Goal: Task Accomplishment & Management: Manage account settings

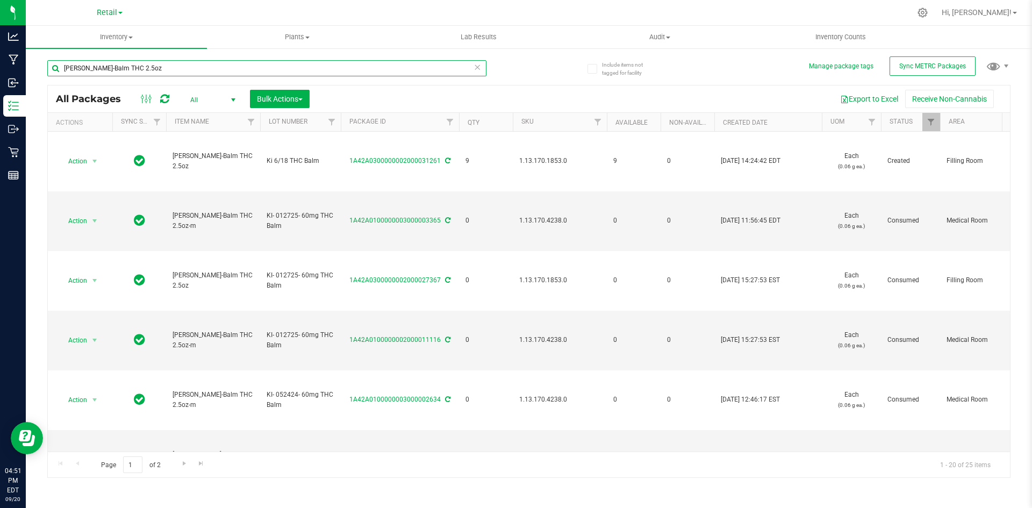
click at [163, 60] on input "[PERSON_NAME]-Balm THC 2.5oz" at bounding box center [266, 68] width 439 height 16
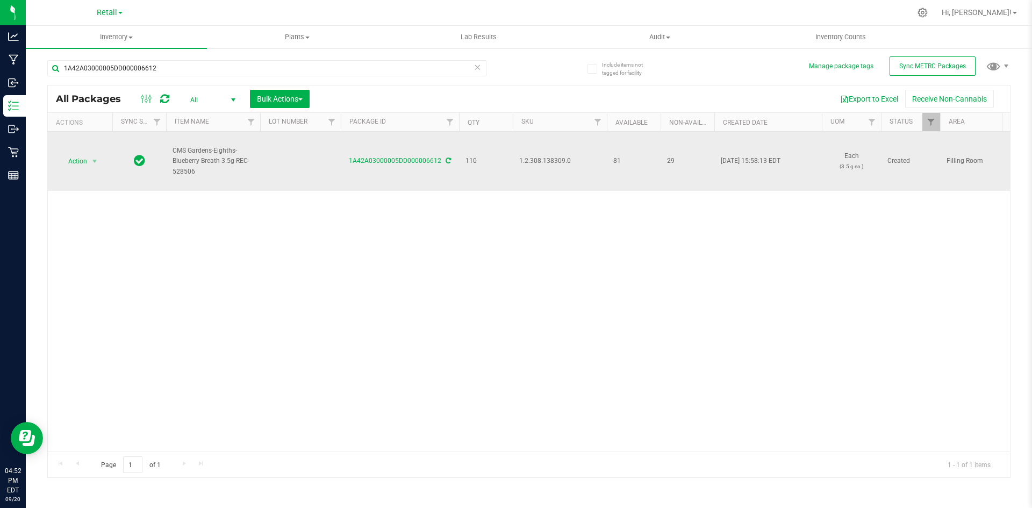
click at [531, 160] on span "1.2.308.138309.0" at bounding box center [559, 161] width 81 height 10
copy span "1.2.308.138309.0"
click at [449, 162] on icon at bounding box center [448, 160] width 5 height 6
click at [560, 161] on span "1.2.308.138309.0" at bounding box center [559, 161] width 81 height 10
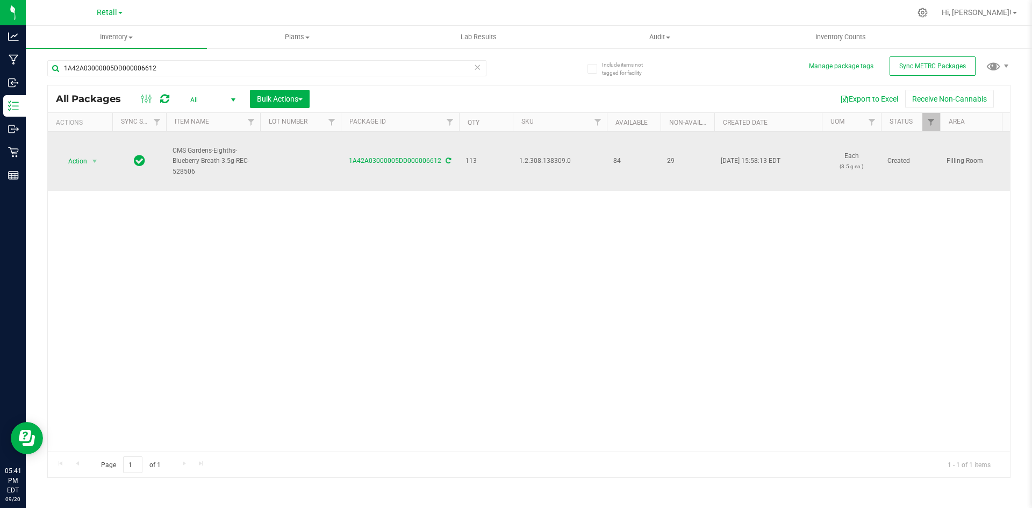
click at [560, 161] on span "1.2.308.138309.0" at bounding box center [559, 161] width 81 height 10
copy span "1.2.308.138309.0"
drag, startPoint x: 397, startPoint y: 213, endPoint x: 445, endPoint y: 168, distance: 65.8
click at [398, 212] on div "Action Action Adjust qty Create package Edit attributes Global inventory Locate…" at bounding box center [529, 292] width 962 height 320
click at [448, 163] on icon at bounding box center [448, 160] width 5 height 6
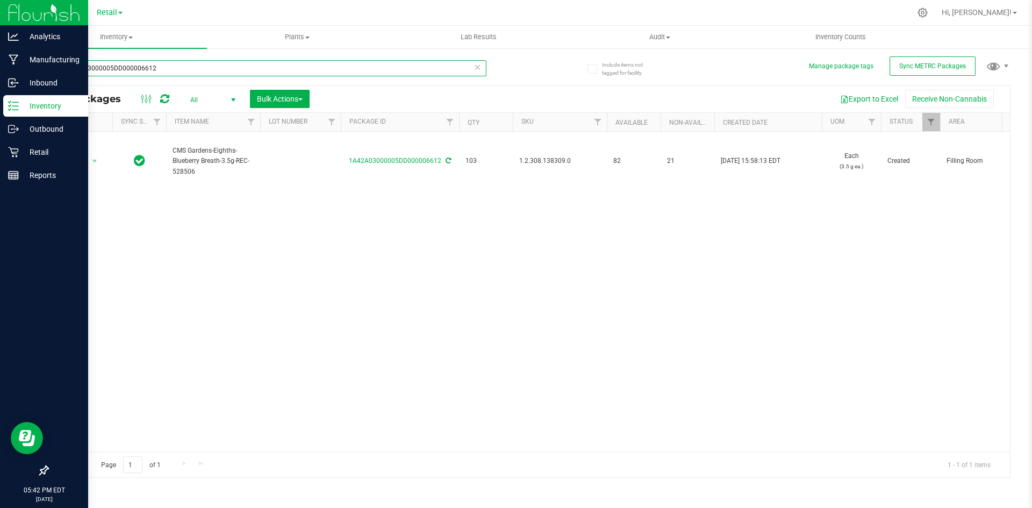
drag, startPoint x: 207, startPoint y: 69, endPoint x: 18, endPoint y: 16, distance: 196.9
click at [5, 17] on div "Analytics Manufacturing Inbound Inventory Outbound Retail Reports 05:42 PM EDT …" at bounding box center [516, 254] width 1032 height 508
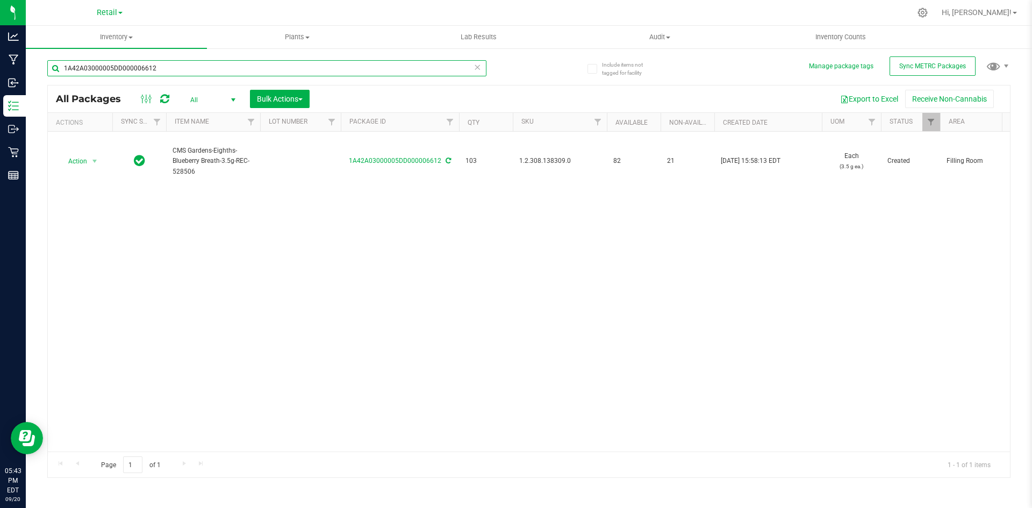
paste input ".118466.142342.504175.0"
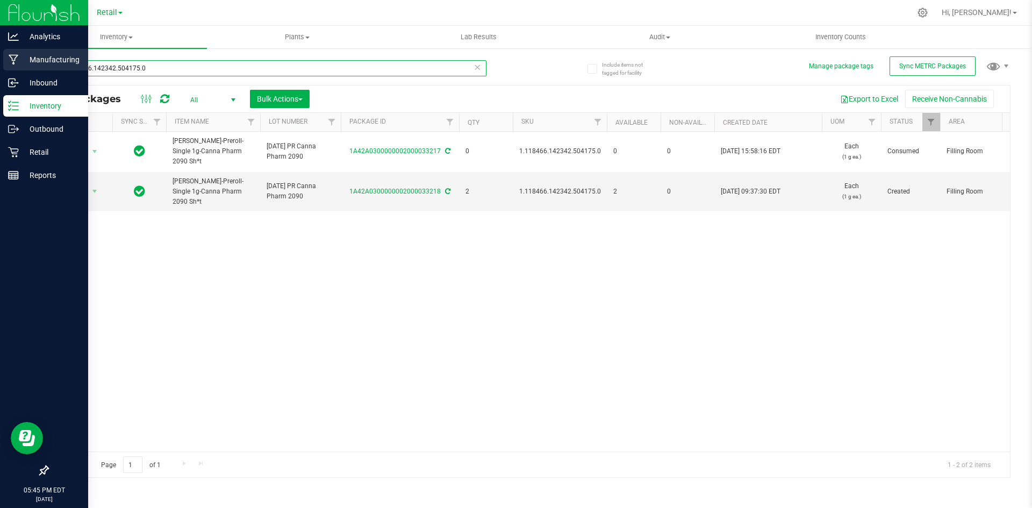
drag, startPoint x: 204, startPoint y: 74, endPoint x: 0, endPoint y: 60, distance: 204.2
click at [0, 60] on div "Analytics Manufacturing Inbound Inventory Outbound Retail Reports 05:45 PM EDT …" at bounding box center [516, 254] width 1032 height 508
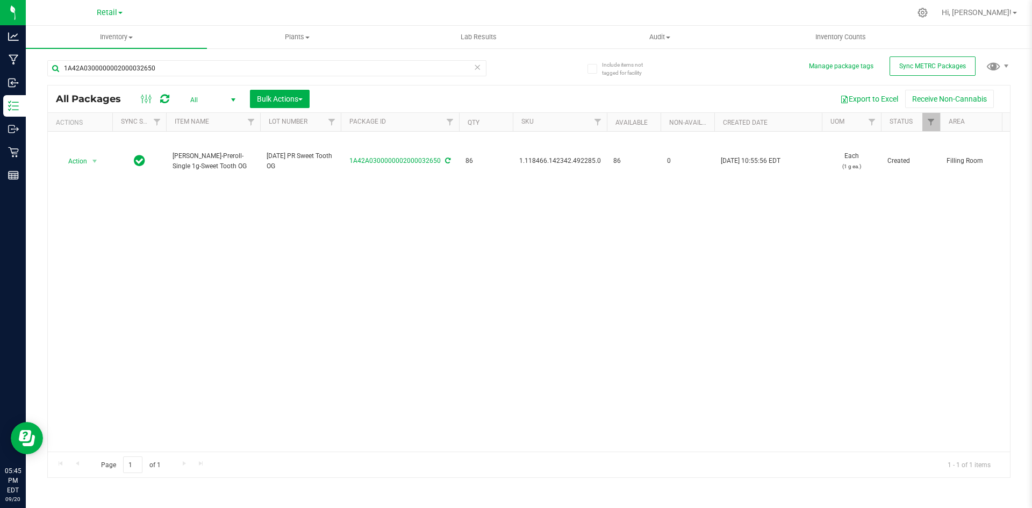
click at [570, 161] on span "1.118466.142342.492285.0" at bounding box center [560, 161] width 82 height 10
copy span "1.118466.142342.492285.0"
drag, startPoint x: 335, startPoint y: 229, endPoint x: 322, endPoint y: 217, distance: 17.9
click at [331, 225] on div "Action Action Adjust qty Create package Edit attributes Global inventory Locate…" at bounding box center [529, 292] width 962 height 320
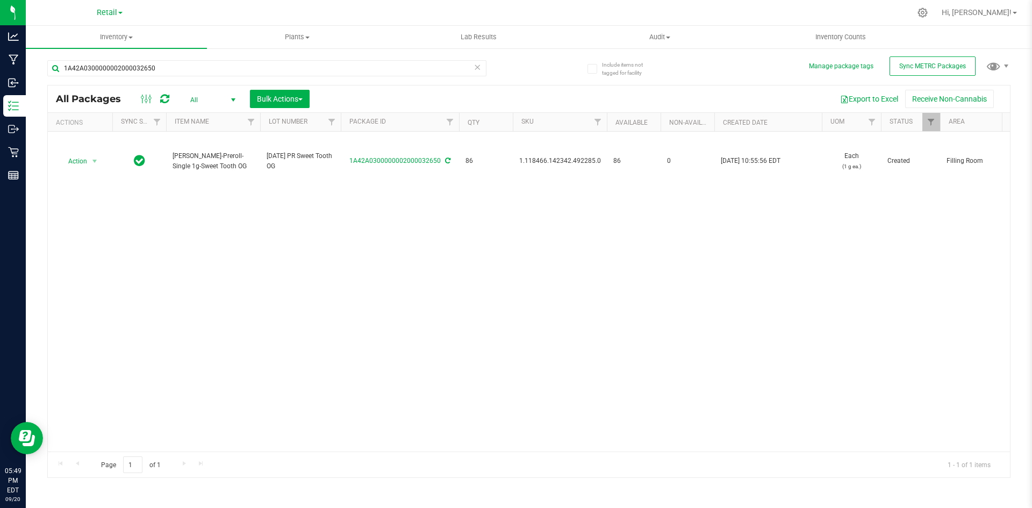
click at [751, 217] on div "Action Action Adjust qty Create package Edit attributes Global inventory Locate…" at bounding box center [529, 292] width 962 height 320
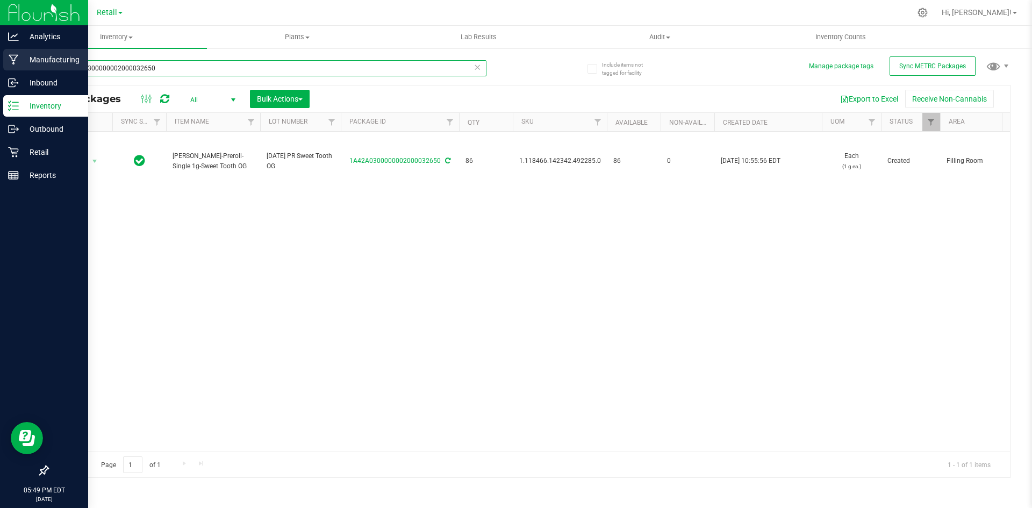
drag, startPoint x: 179, startPoint y: 68, endPoint x: 5, endPoint y: 69, distance: 174.1
click at [52, 69] on input "1A42A0300000002000032650" at bounding box center [266, 68] width 439 height 16
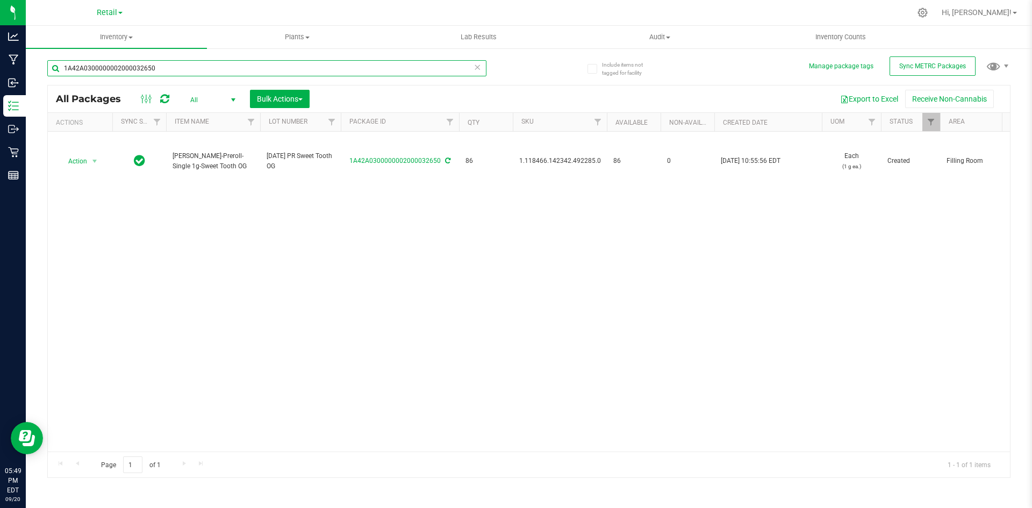
paste input ".2.308.138309."
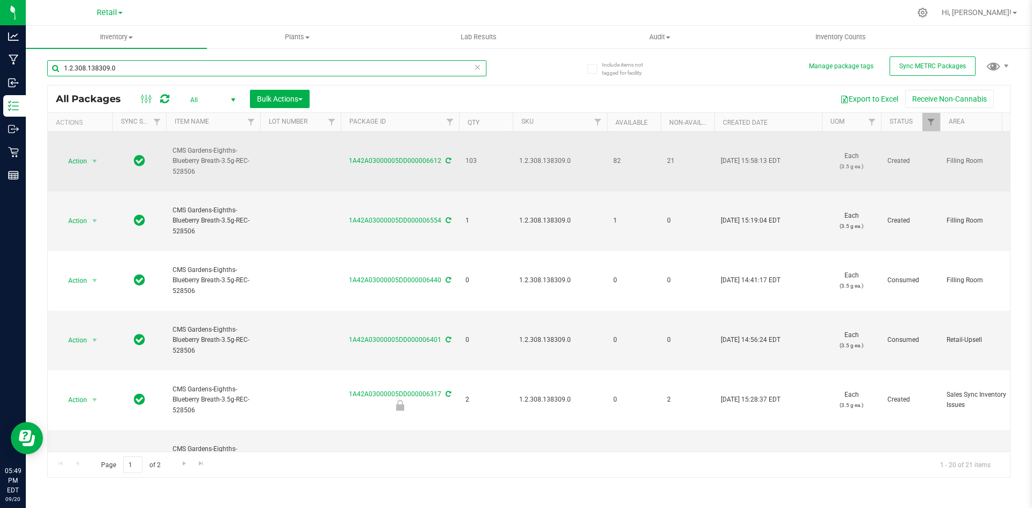
type input "1.2.308.138309.0"
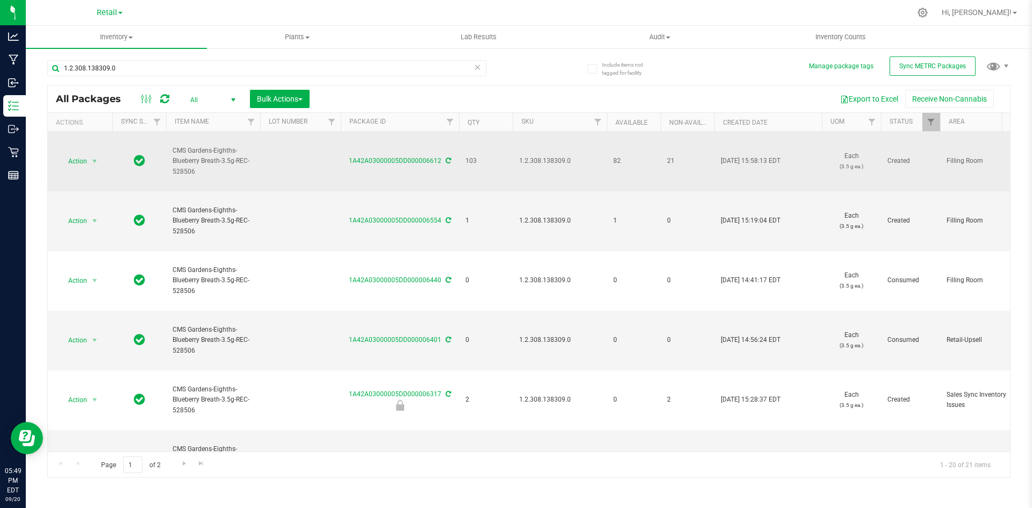
click at [447, 160] on icon at bounding box center [448, 160] width 5 height 6
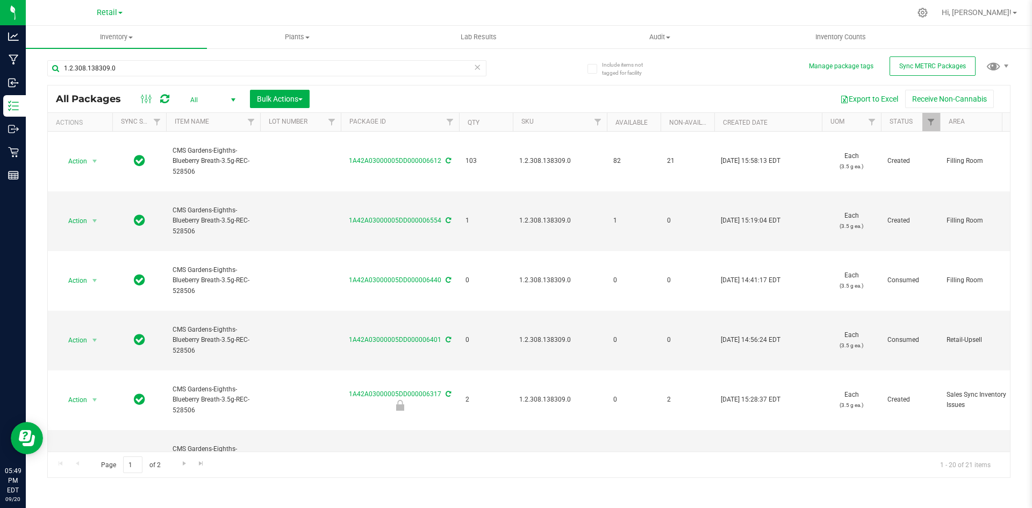
click at [200, 101] on span "All" at bounding box center [210, 99] width 59 height 15
click at [210, 119] on li "Active Only" at bounding box center [210, 117] width 58 height 16
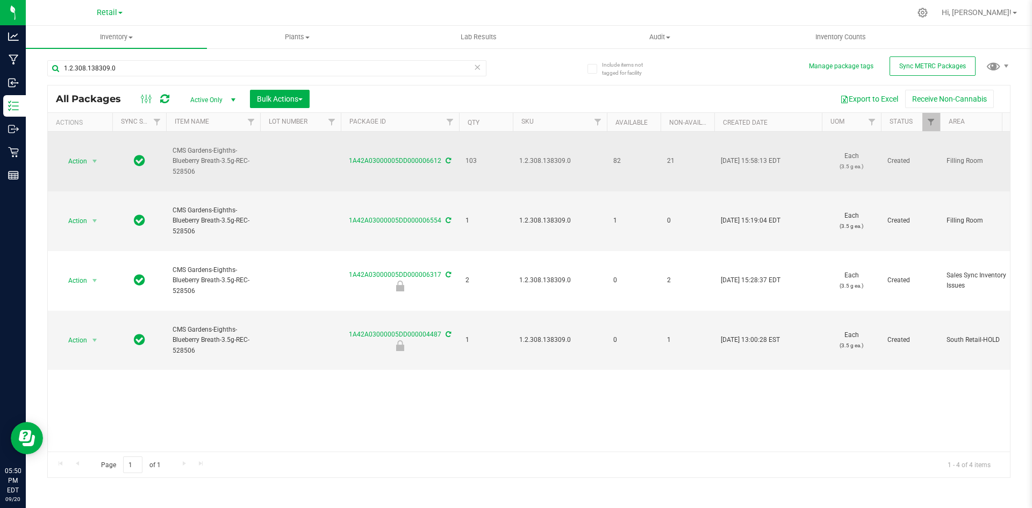
click at [447, 158] on icon at bounding box center [448, 160] width 5 height 6
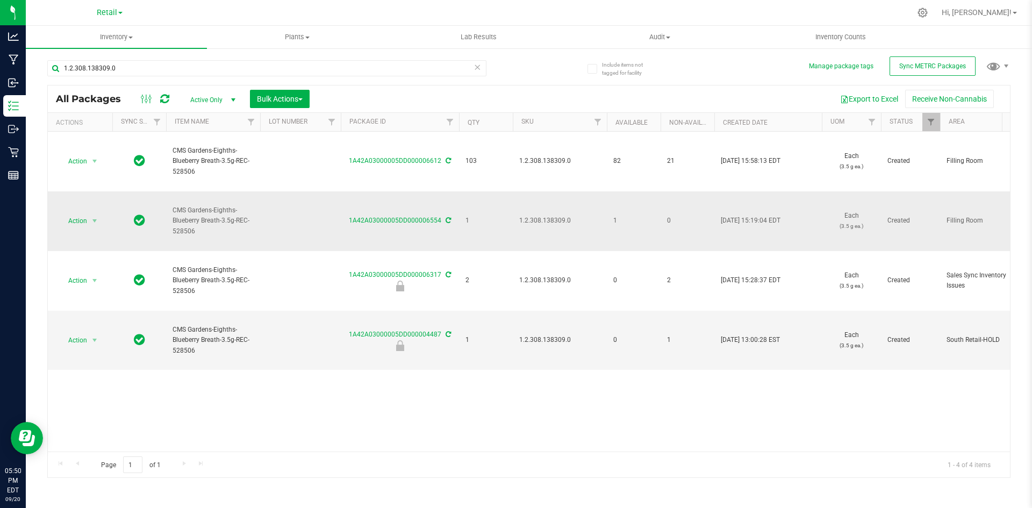
click at [451, 221] on div "1A42A03000005DD000006554" at bounding box center [399, 221] width 121 height 10
click at [448, 221] on icon at bounding box center [448, 220] width 5 height 6
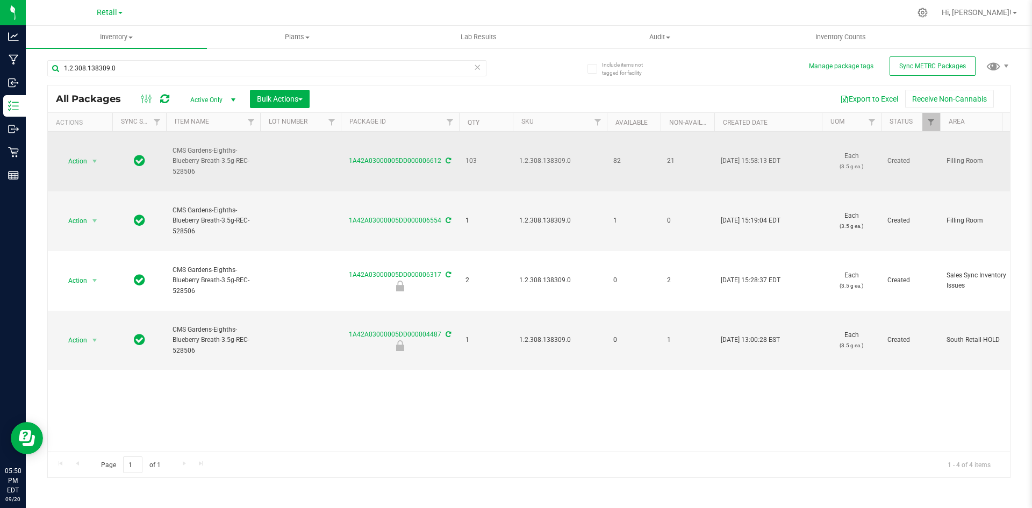
click at [542, 164] on span "1.2.308.138309.0" at bounding box center [559, 161] width 81 height 10
click at [544, 162] on span "1.2.308.138309.0" at bounding box center [559, 161] width 81 height 10
copy span "1.2.308.138309.0"
drag, startPoint x: 448, startPoint y: 159, endPoint x: 458, endPoint y: 165, distance: 11.8
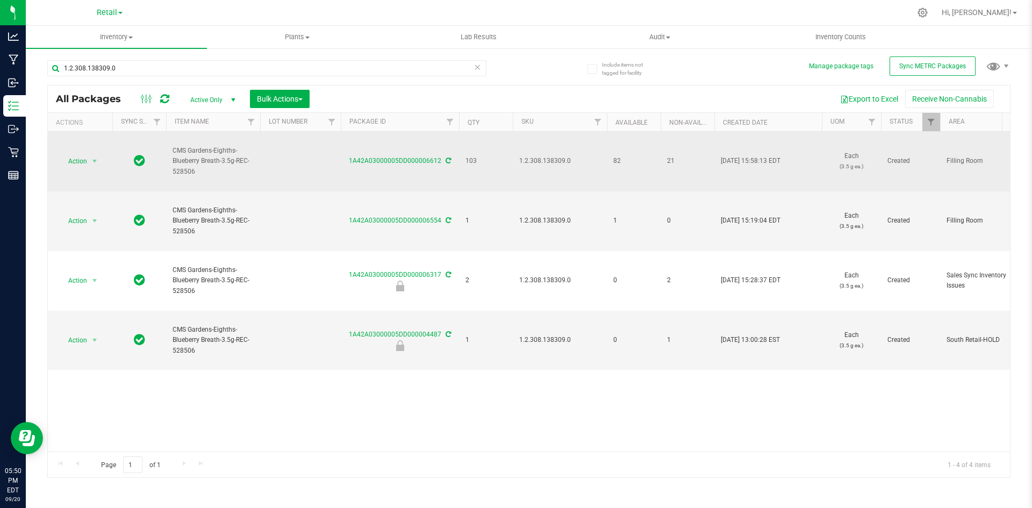
click at [448, 159] on icon at bounding box center [448, 160] width 5 height 6
click at [446, 162] on icon at bounding box center [448, 160] width 5 height 6
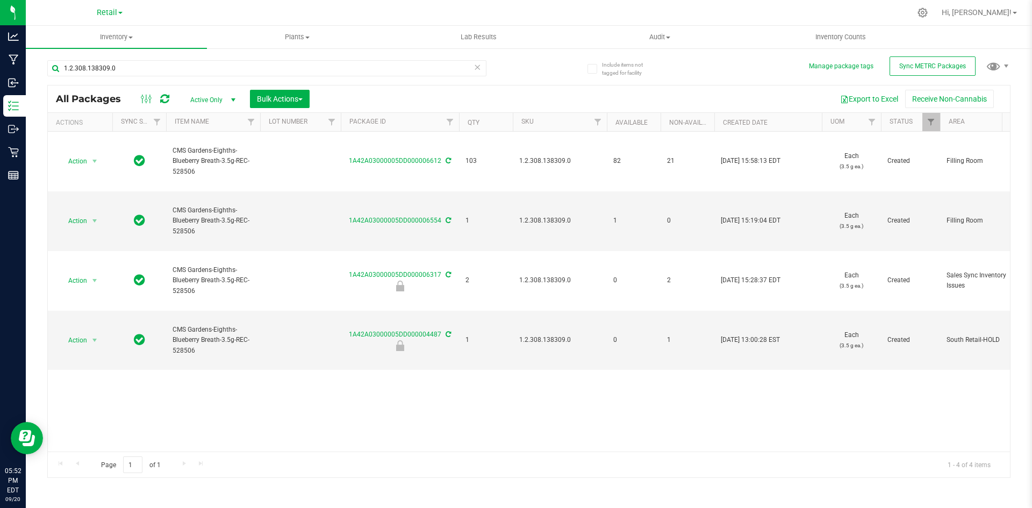
drag, startPoint x: 953, startPoint y: 13, endPoint x: 719, endPoint y: 64, distance: 239.3
click at [719, 64] on div "1.2.308.138309.0 All Packages Active Only Active Only Lab Samples Locked All Ex…" at bounding box center [528, 264] width 963 height 428
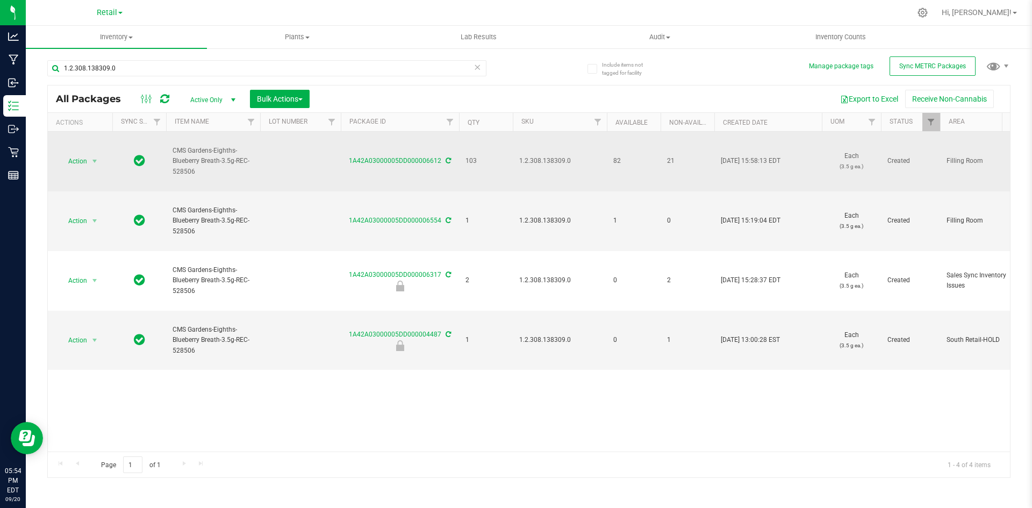
click at [446, 160] on icon at bounding box center [448, 160] width 5 height 6
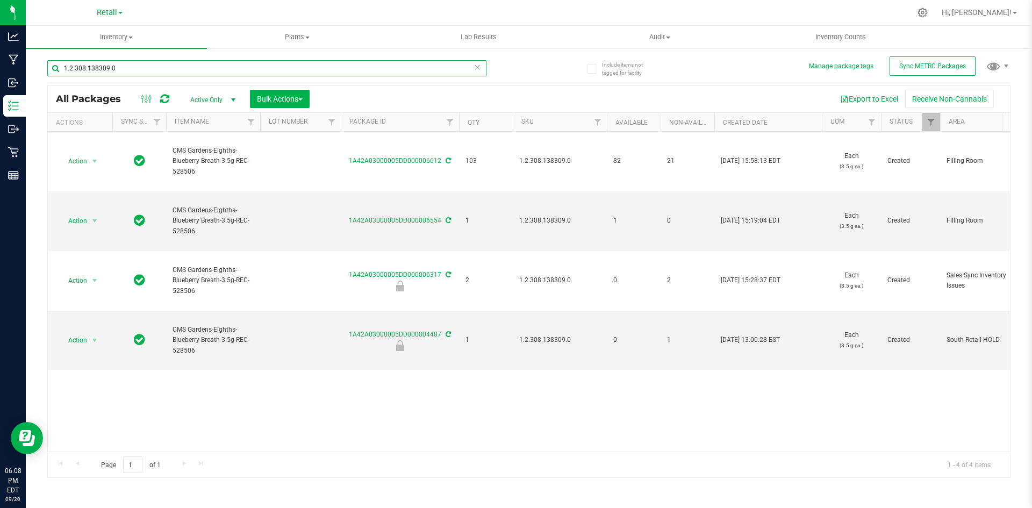
click at [174, 62] on input "1.2.308.138309.0" at bounding box center [266, 68] width 439 height 16
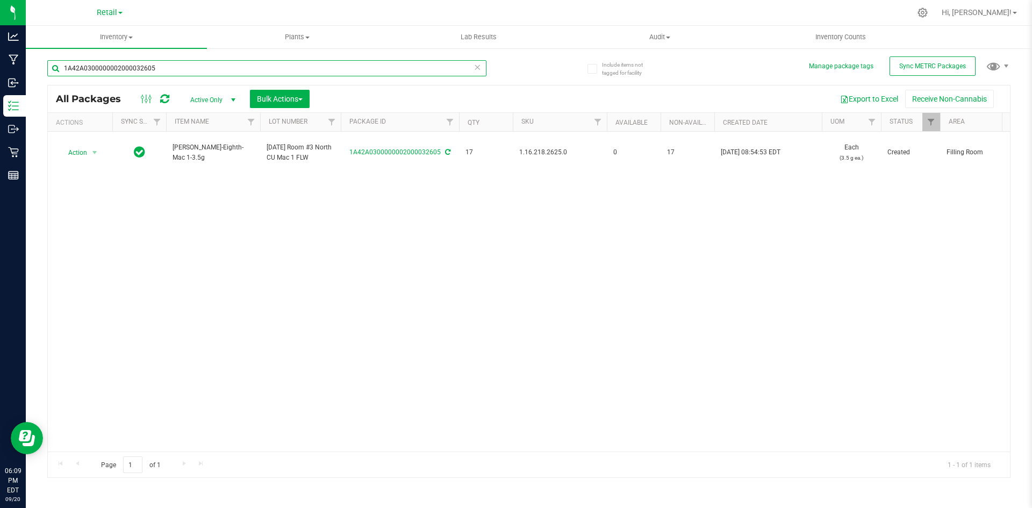
drag, startPoint x: 215, startPoint y: 61, endPoint x: 405, endPoint y: 91, distance: 192.1
click at [0, 68] on div "Analytics Manufacturing Inbound Inventory Outbound Retail Reports 06:09 PM EDT …" at bounding box center [516, 254] width 1032 height 508
type input "1A42A0300000002000033465"
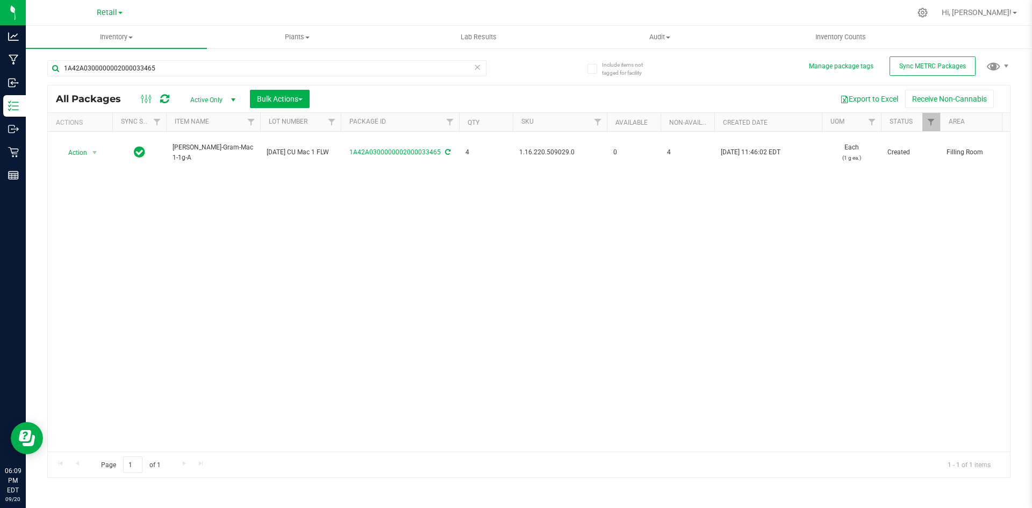
click at [205, 261] on div "Action Action Adjust qty Create package Edit attributes Global inventory Locate…" at bounding box center [529, 292] width 962 height 320
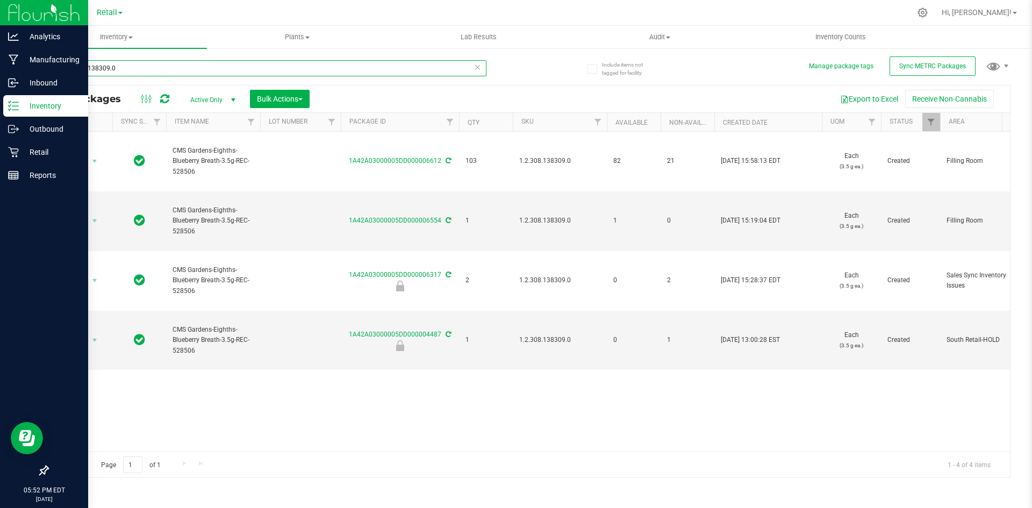
drag, startPoint x: 214, startPoint y: 69, endPoint x: 4, endPoint y: 16, distance: 216.4
click at [0, 16] on div "Analytics Manufacturing Inbound Inventory Outbound Retail Reports 05:52 PM EDT …" at bounding box center [516, 254] width 1032 height 508
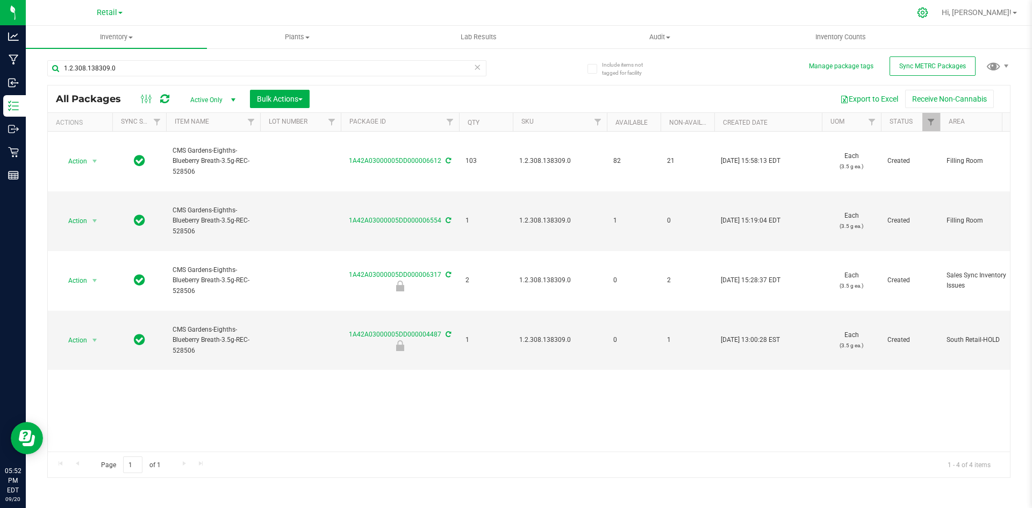
click at [928, 15] on icon at bounding box center [922, 12] width 11 height 11
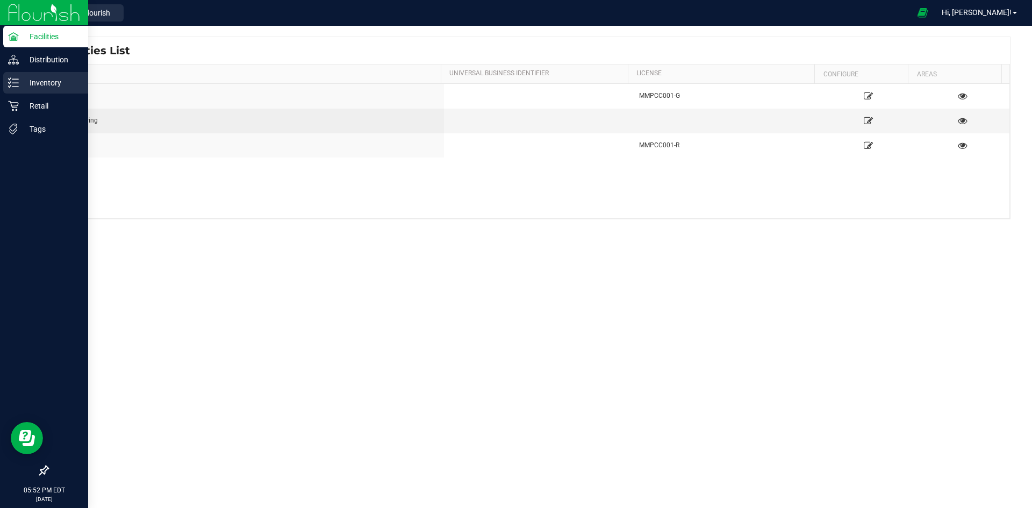
click at [12, 78] on icon at bounding box center [13, 82] width 11 height 11
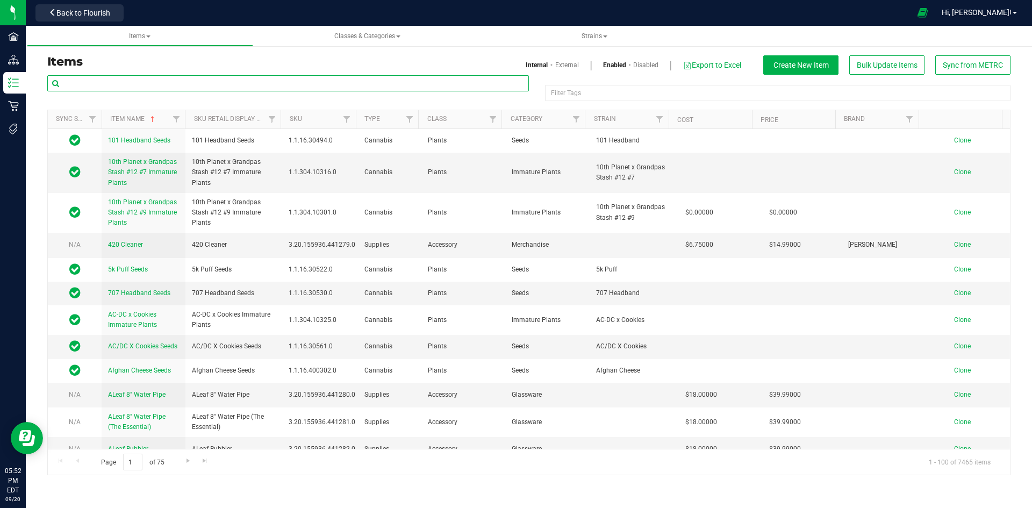
paste input "1.2.308.138309.0"
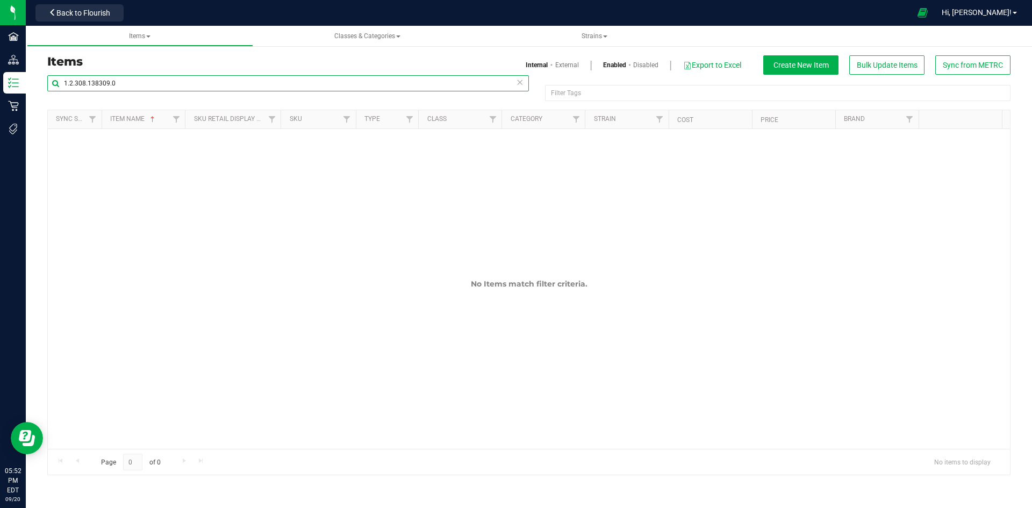
type input "1.2.308.138309.0"
click at [572, 66] on link "External" at bounding box center [567, 65] width 24 height 10
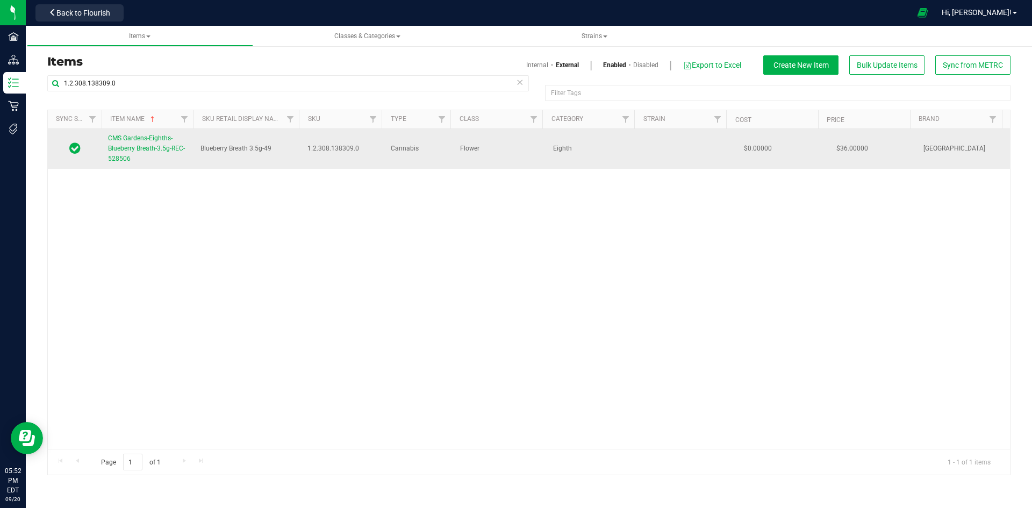
click at [148, 148] on span "CMS Gardens-Eighths-Blueberry Breath-3.5g-REC-528506" at bounding box center [146, 148] width 77 height 28
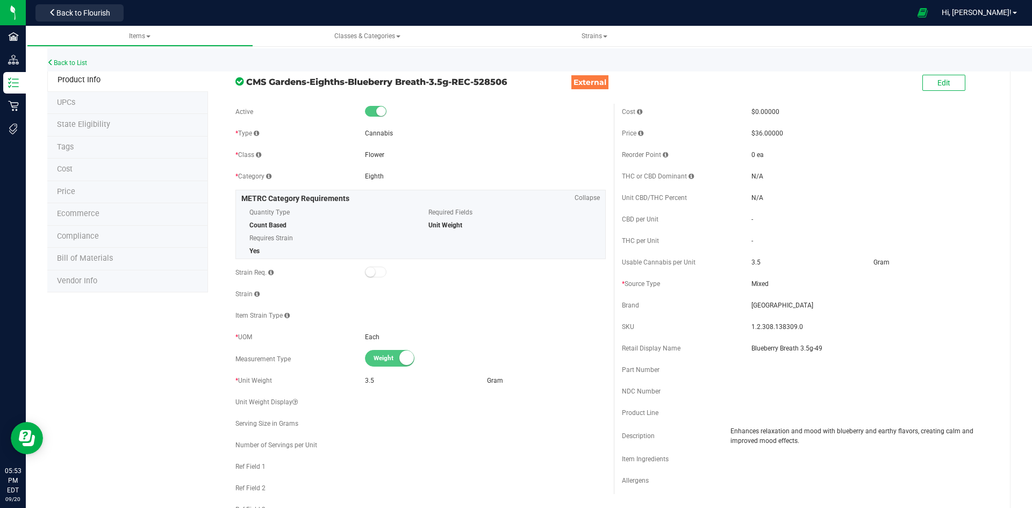
click at [114, 97] on li "UPCs" at bounding box center [127, 103] width 161 height 23
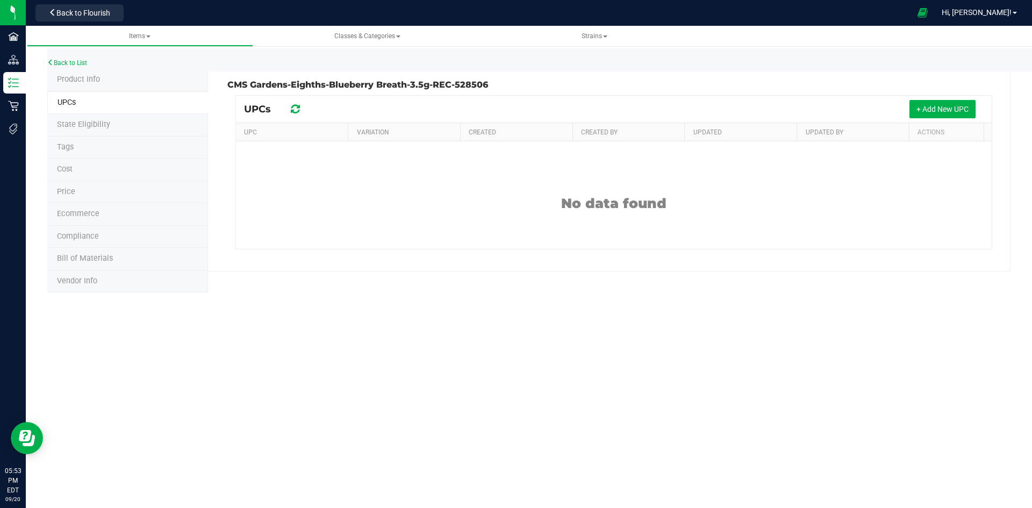
click at [113, 80] on li "Product Info" at bounding box center [127, 80] width 161 height 23
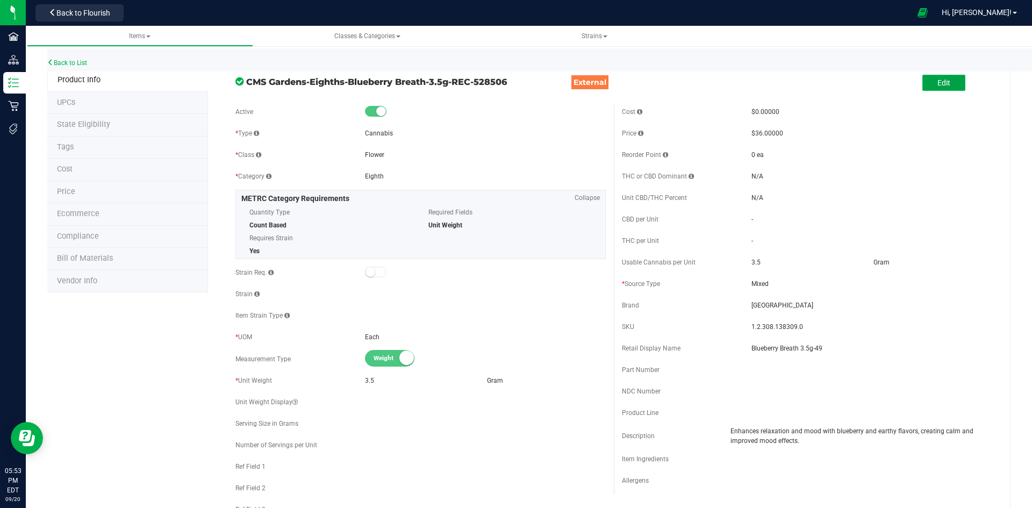
click at [951, 79] on button "Edit" at bounding box center [943, 83] width 43 height 16
click at [972, 83] on span "Save" at bounding box center [976, 82] width 16 height 9
